Goal: Register for event/course

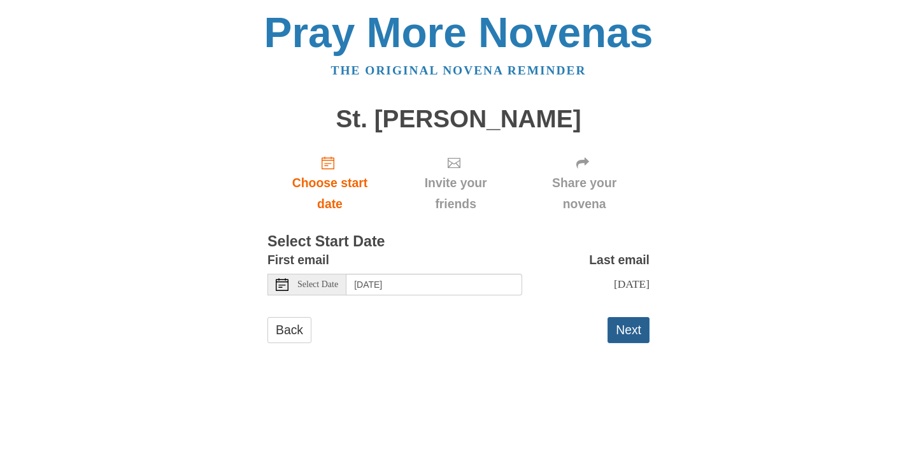
click at [622, 329] on button "Next" at bounding box center [629, 330] width 42 height 26
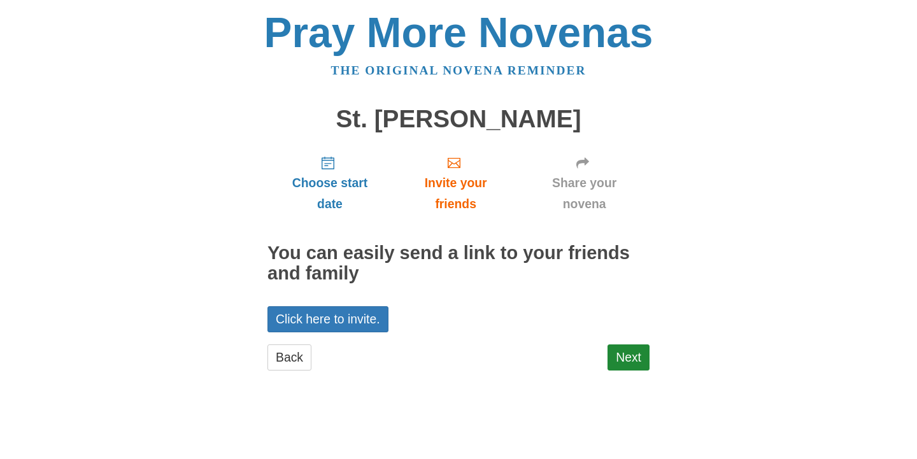
click at [620, 371] on div "Next" at bounding box center [629, 364] width 42 height 38
click at [614, 362] on link "Next" at bounding box center [629, 358] width 42 height 26
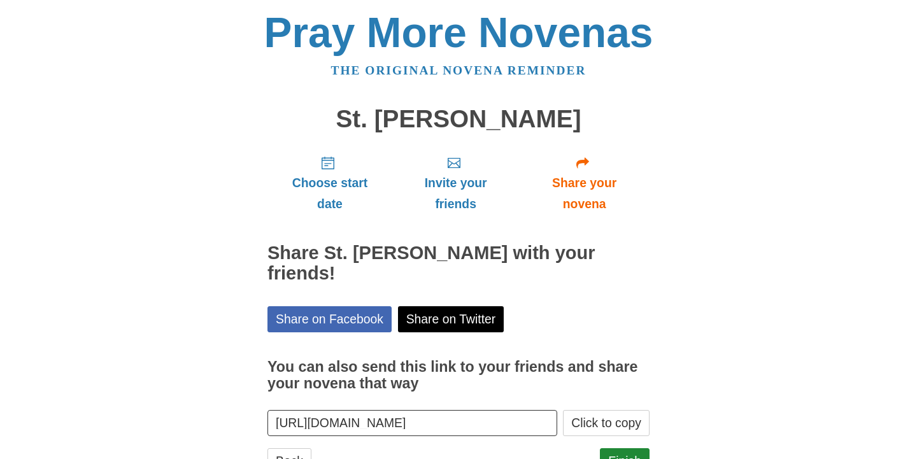
scroll to position [52, 0]
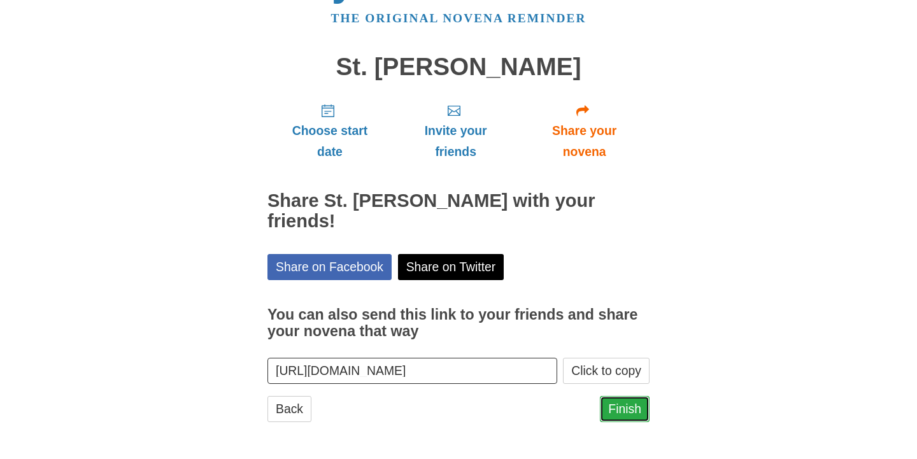
click at [628, 403] on link "Finish" at bounding box center [625, 409] width 50 height 26
